Goal: Information Seeking & Learning: Learn about a topic

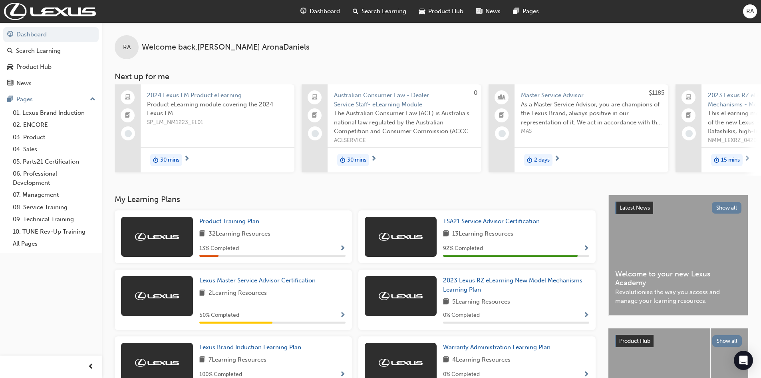
click at [356, 9] on span "search-icon" at bounding box center [356, 11] width 6 height 10
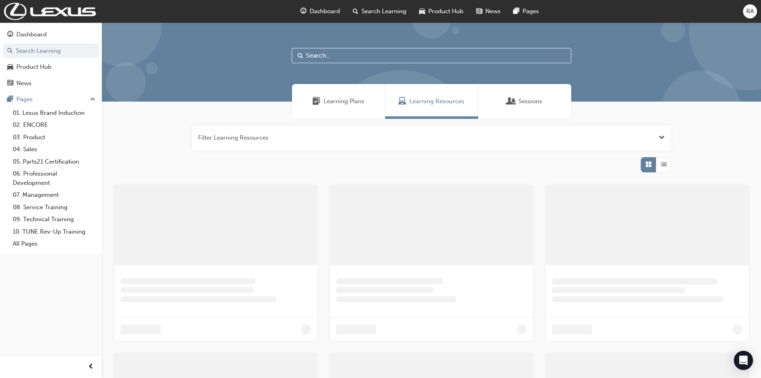
click at [364, 57] on input "text" at bounding box center [432, 55] width 280 height 15
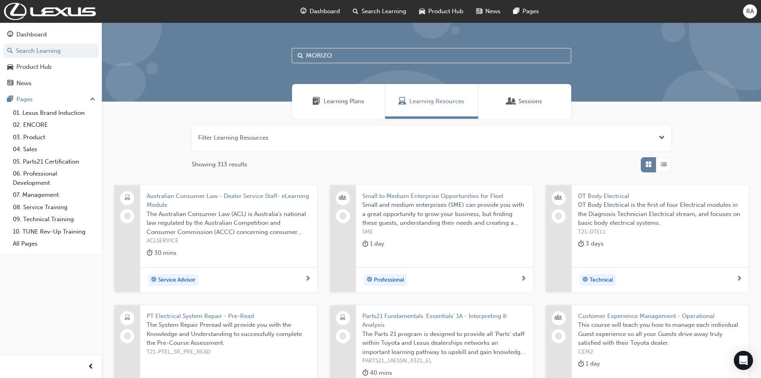
type input "MORIZO"
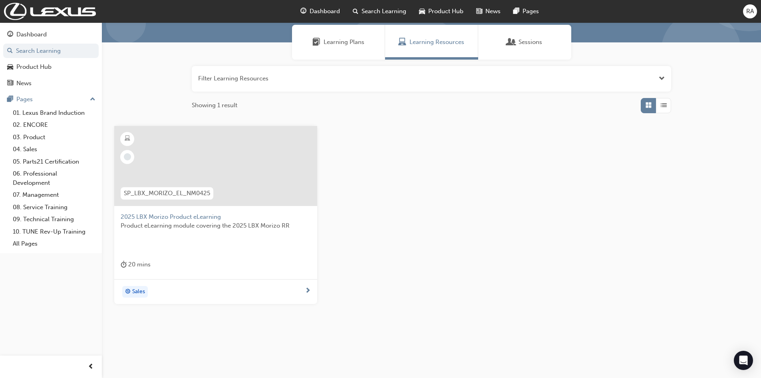
scroll to position [63, 0]
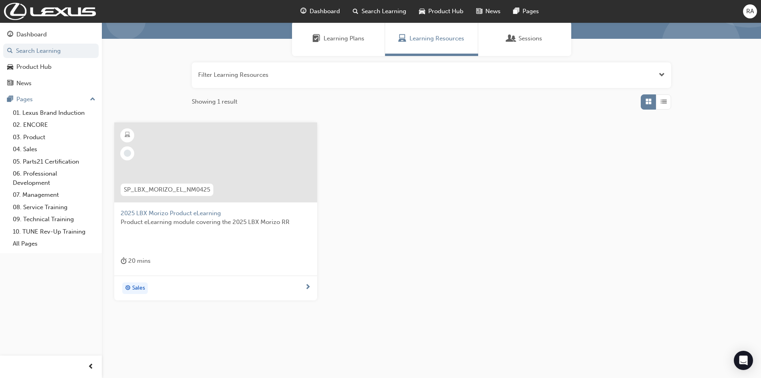
click at [223, 214] on span "2025 LBX Morizo Product eLearning" at bounding box center [216, 213] width 190 height 9
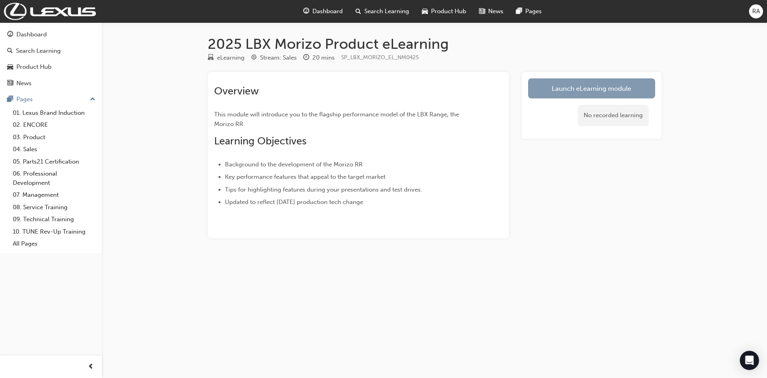
click at [601, 90] on link "Launch eLearning module" at bounding box center [591, 88] width 127 height 20
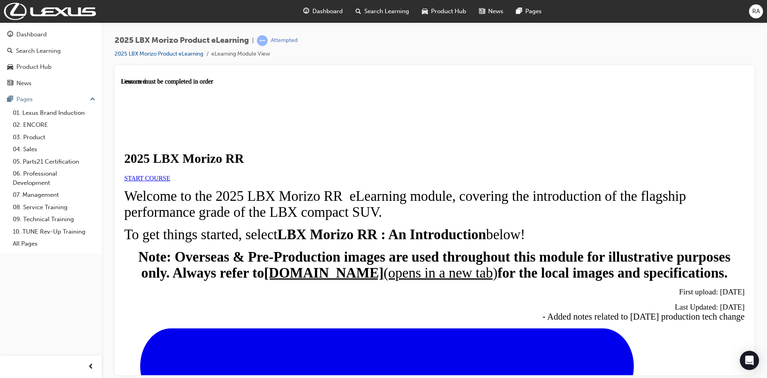
scroll to position [268, 0]
